Goal: Find specific page/section: Find specific page/section

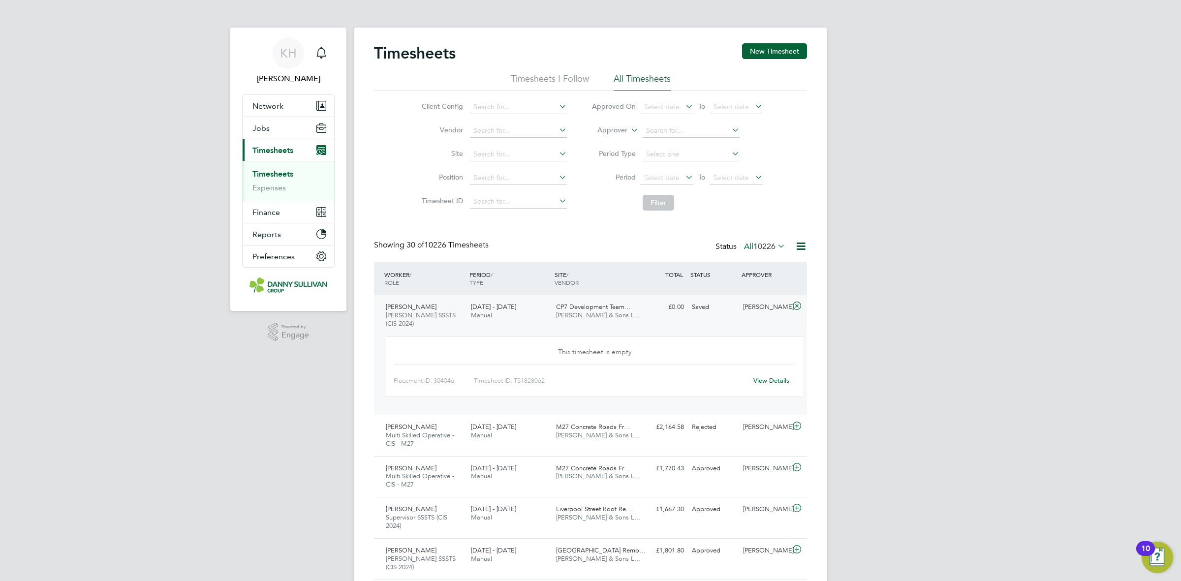
click at [272, 172] on link "Timesheets" at bounding box center [272, 173] width 41 height 9
click at [289, 127] on button "Jobs" at bounding box center [289, 128] width 92 height 22
click at [281, 168] on link "Placements" at bounding box center [272, 165] width 41 height 9
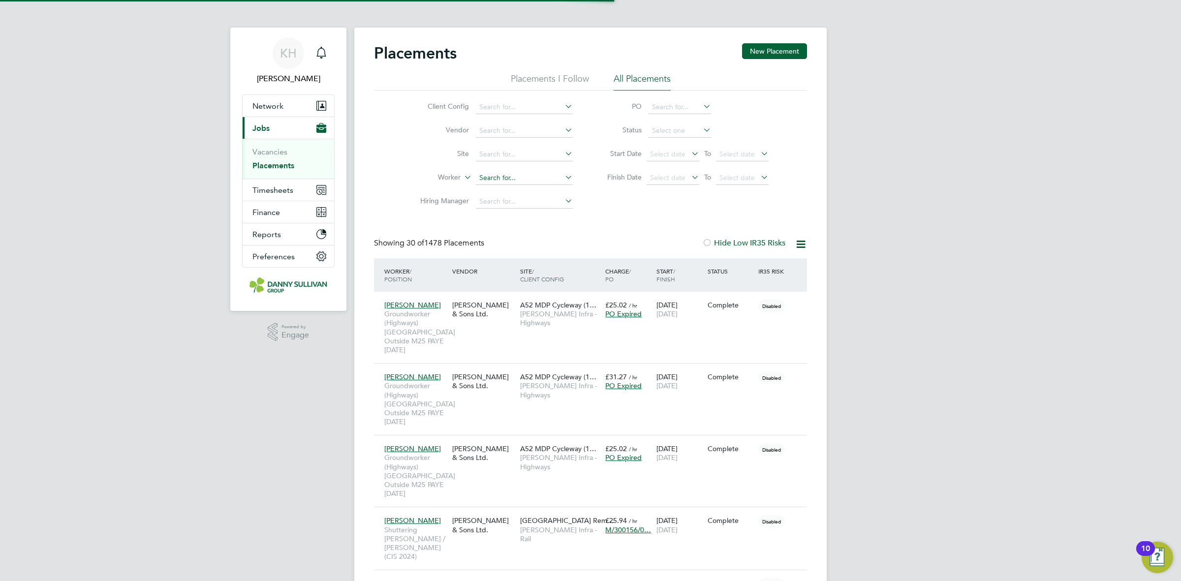
click at [498, 178] on input at bounding box center [524, 178] width 97 height 14
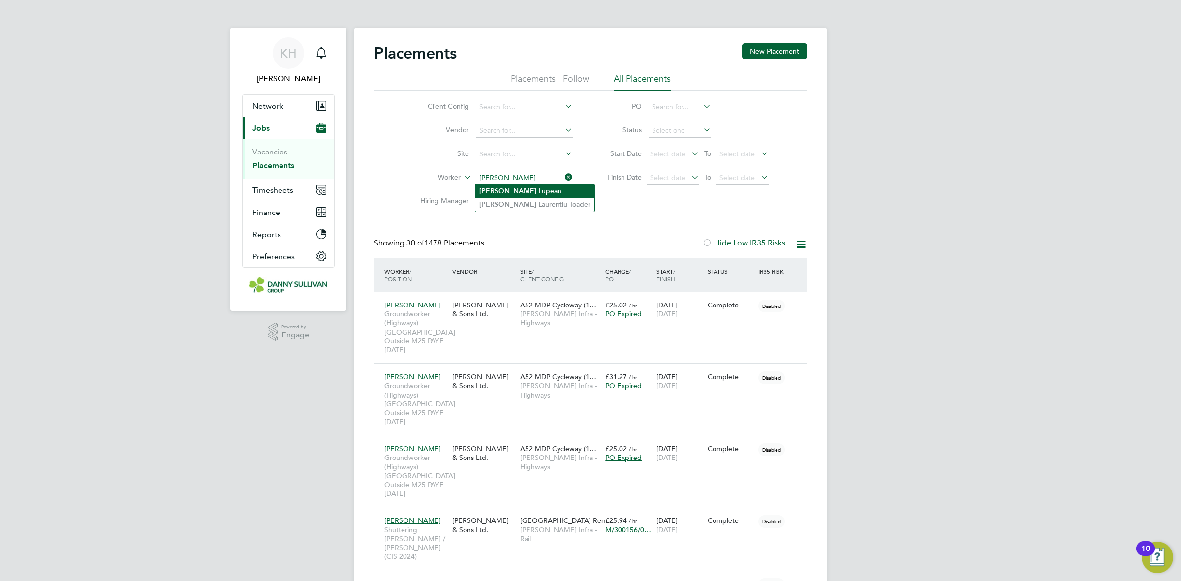
click at [500, 193] on li "Adrian L upean" at bounding box center [534, 191] width 119 height 13
type input "[PERSON_NAME]"
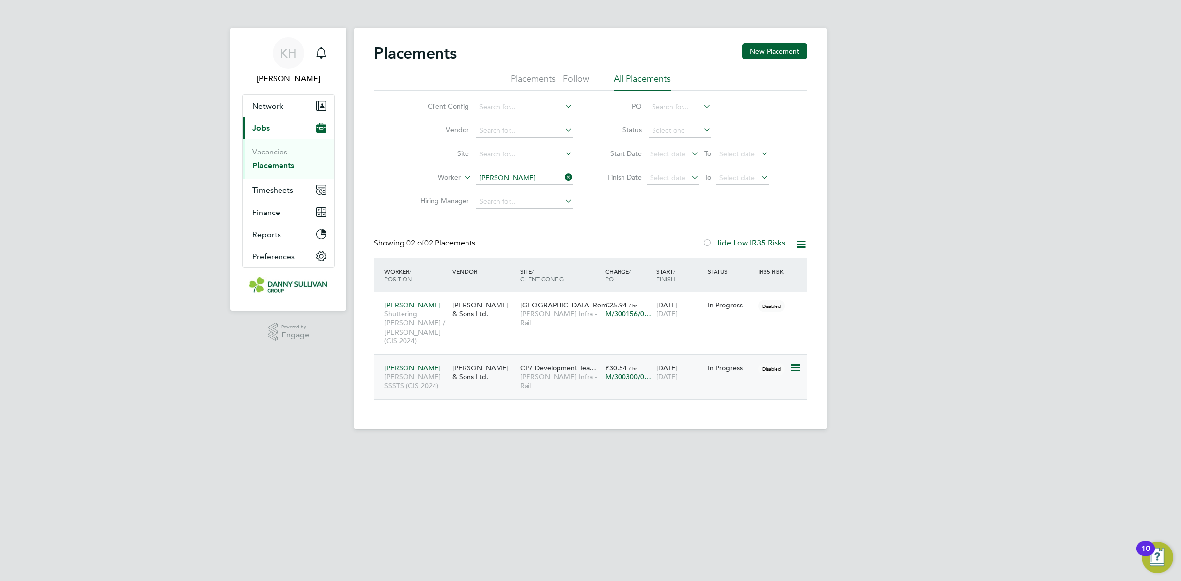
click at [521, 373] on span "[PERSON_NAME] Infra - Rail" at bounding box center [560, 382] width 80 height 18
